Goal: Check status: Check status

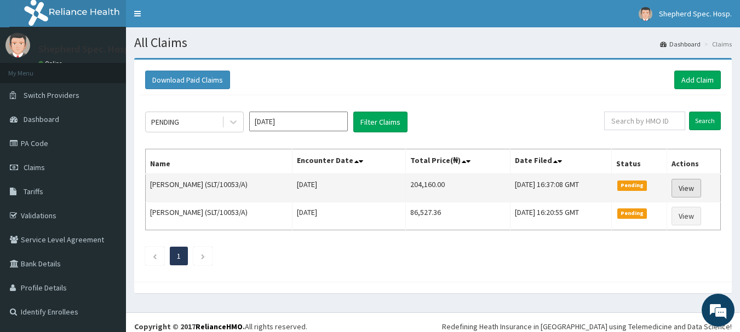
click at [695, 189] on link "View" at bounding box center [686, 188] width 30 height 19
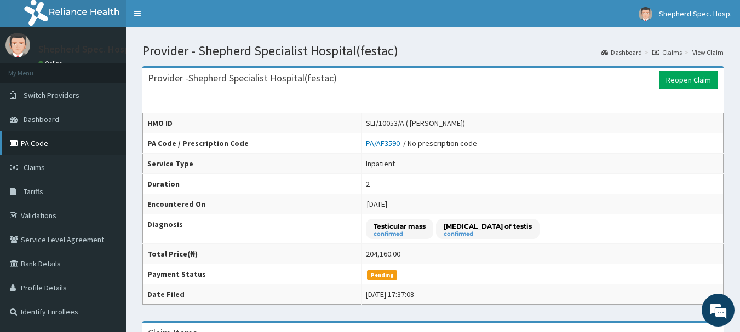
click at [63, 149] on link "PA Code" at bounding box center [63, 143] width 126 height 24
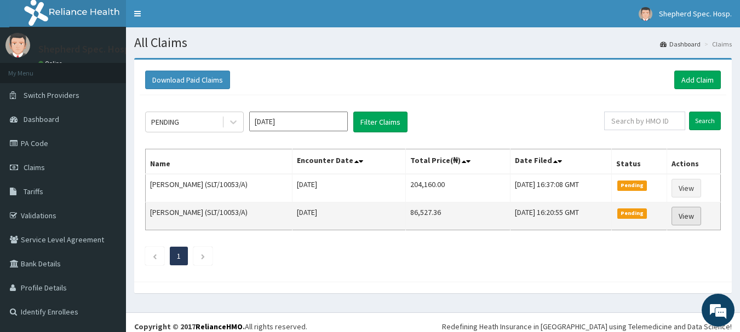
click at [688, 218] on link "View" at bounding box center [686, 216] width 30 height 19
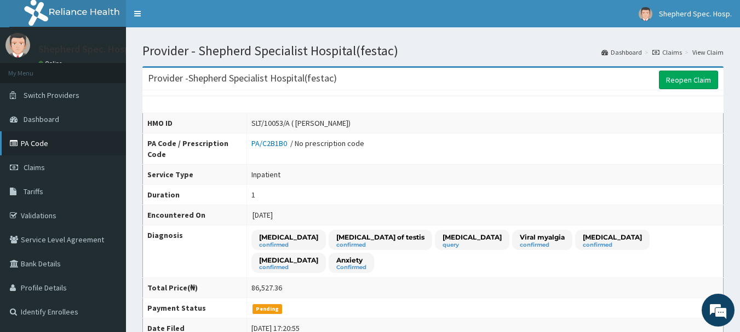
click at [70, 148] on link "PA Code" at bounding box center [63, 143] width 126 height 24
